Goal: Navigation & Orientation: Find specific page/section

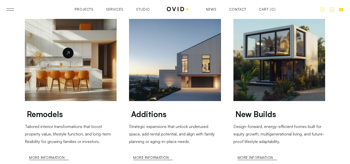
scroll to position [596, 0]
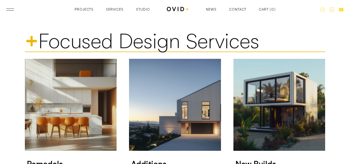
click at [12, 11] on header "Projects Services Studio Contact News Projects Projects Services Services Studi…" at bounding box center [175, 9] width 350 height 19
click at [13, 8] on header "Projects Services Studio Contact News Projects Projects Services Services Studi…" at bounding box center [175, 9] width 350 height 19
click at [13, 9] on link at bounding box center [10, 10] width 8 height 2
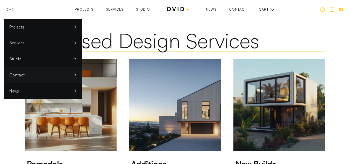
click at [16, 75] on div "Contact" at bounding box center [16, 75] width 15 height 8
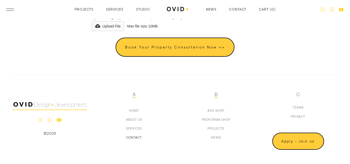
scroll to position [335, 0]
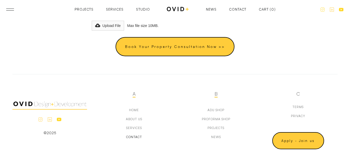
click at [49, 121] on icon at bounding box center [50, 119] width 4 height 4
click at [39, 120] on icon at bounding box center [40, 119] width 5 height 5
click at [57, 120] on icon at bounding box center [59, 119] width 4 height 3
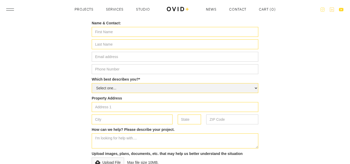
scroll to position [154, 0]
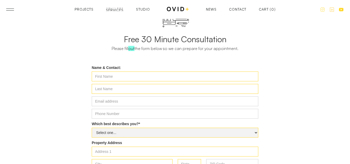
click at [115, 10] on div "Services" at bounding box center [115, 10] width 18 height 3
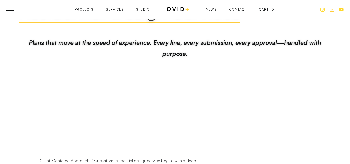
scroll to position [441, 0]
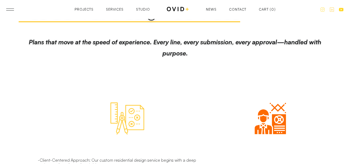
click at [242, 9] on div "Contact" at bounding box center [237, 9] width 17 height 3
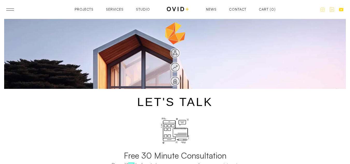
scroll to position [78, 0]
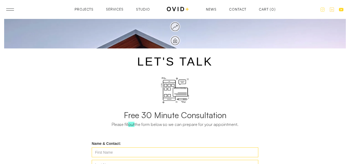
click at [115, 8] on div "Projects Projects Services Services Studio Studio News News Contact Contact Car…" at bounding box center [175, 9] width 201 height 6
click at [114, 9] on div "Services" at bounding box center [115, 10] width 18 height 3
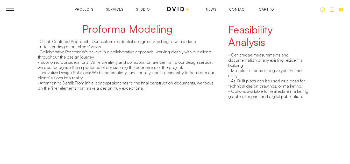
scroll to position [1555, 0]
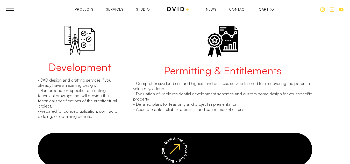
click at [8, 11] on header "Projects Services Studio Contact News Projects Projects Services Services Studi…" at bounding box center [175, 9] width 350 height 19
click at [175, 6] on header "Projects Services Studio Contact News Projects Projects Services Services Studi…" at bounding box center [175, 9] width 350 height 19
click at [171, 8] on img at bounding box center [178, 9] width 23 height 6
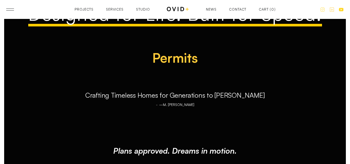
click at [112, 9] on div "Services" at bounding box center [115, 9] width 18 height 3
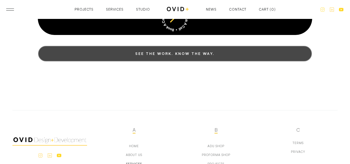
scroll to position [1721, 0]
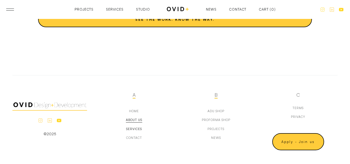
click at [133, 120] on div "about us" at bounding box center [134, 120] width 16 height 4
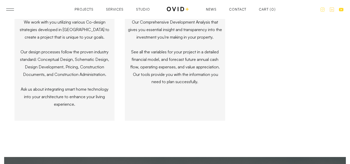
scroll to position [1037, 0]
